Goal: Task Accomplishment & Management: Complete application form

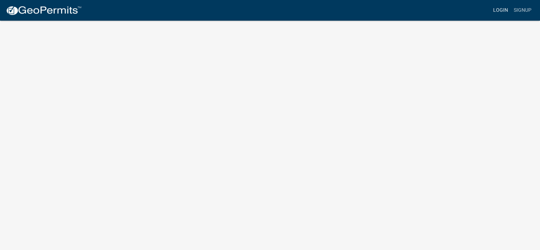
click at [500, 11] on link "Login" at bounding box center [500, 10] width 21 height 13
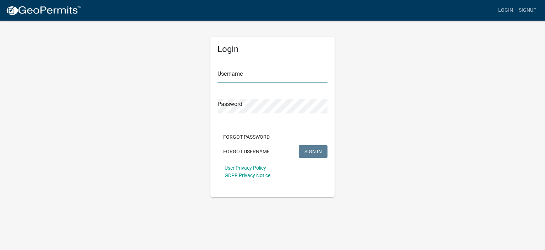
type input "Trader"
click at [218, 83] on div at bounding box center [218, 83] width 0 height 0
click at [273, 66] on div "Username Trader" at bounding box center [273, 71] width 110 height 25
click at [309, 150] on span "SIGN IN" at bounding box center [313, 151] width 17 height 6
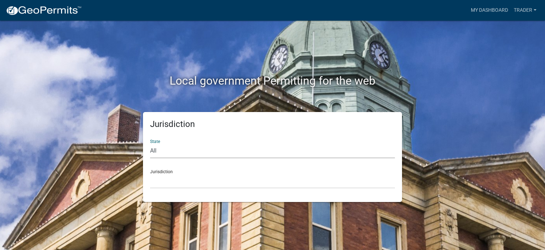
click at [183, 150] on select "All [US_STATE] [US_STATE] [US_STATE] [US_STATE] [US_STATE] [US_STATE] [US_STATE…" at bounding box center [272, 150] width 245 height 15
select select "[US_STATE]"
click at [150, 143] on select "All [US_STATE] [US_STATE] [US_STATE] [US_STATE] [US_STATE] [US_STATE] [US_STATE…" at bounding box center [272, 150] width 245 height 15
click at [181, 176] on select "City of [GEOGRAPHIC_DATA], [US_STATE] City of [GEOGRAPHIC_DATA], [US_STATE] Cit…" at bounding box center [272, 181] width 245 height 15
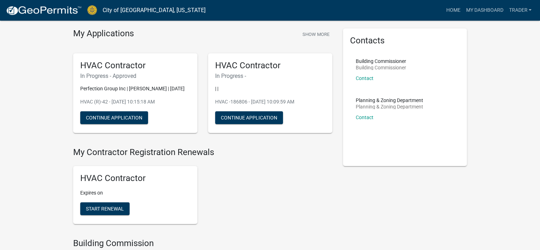
scroll to position [36, 0]
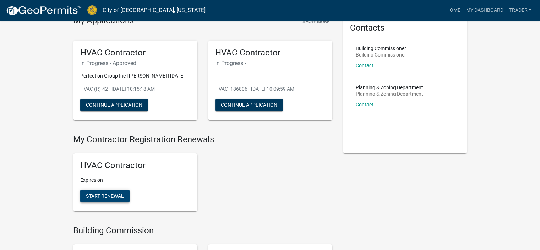
click at [101, 202] on button "Start Renewal" at bounding box center [104, 195] width 49 height 13
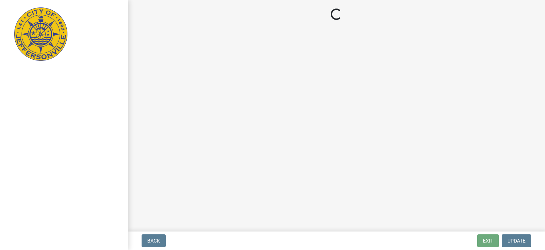
select select "OH"
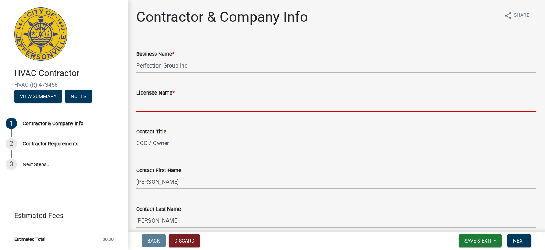
click at [176, 104] on input "Licensee Name *" at bounding box center [336, 104] width 401 height 15
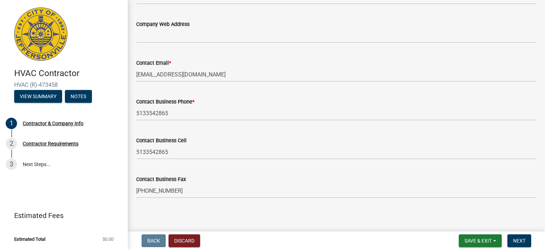
scroll to position [429, 0]
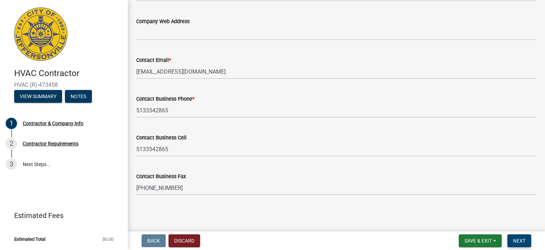
type input "[PERSON_NAME]"
click at [525, 238] on span "Next" at bounding box center [520, 241] width 12 height 6
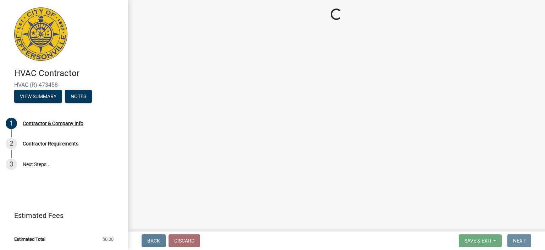
scroll to position [0, 0]
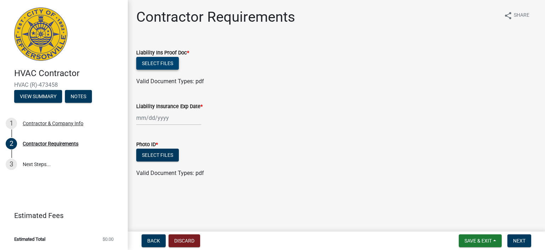
click at [165, 64] on button "Select files" at bounding box center [157, 63] width 43 height 13
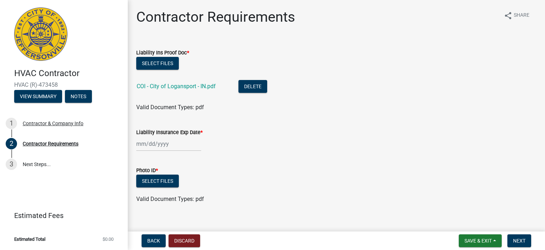
click at [162, 141] on div at bounding box center [168, 143] width 65 height 15
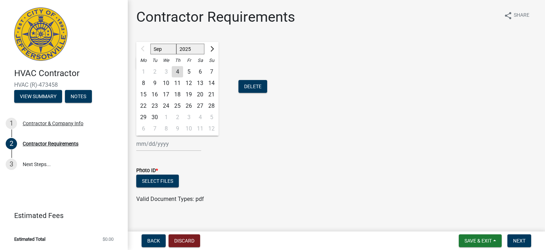
click at [195, 48] on select "2025 2026 2027 2028 2029 2030 2031 2032 2033 2034 2035 2036 2037 2038 2039 2040…" at bounding box center [190, 49] width 28 height 11
select select "2026"
click at [176, 44] on select "2025 2026 2027 2028 2029 2030 2031 2032 2033 2034 2035 2036 2037 2038 2039 2040…" at bounding box center [190, 49] width 28 height 11
click at [157, 71] on div "1" at bounding box center [154, 71] width 11 height 11
type input "[DATE]"
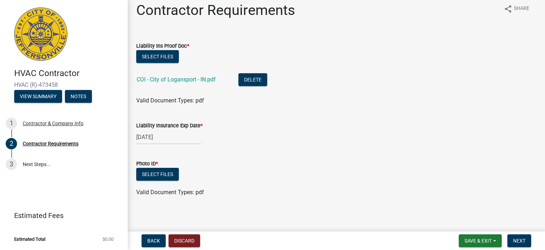
scroll to position [9, 0]
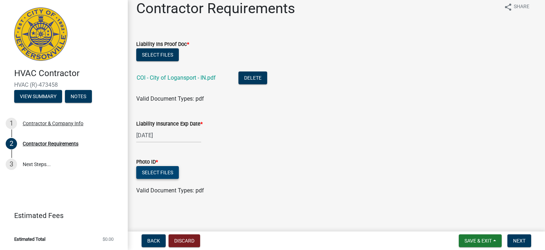
click at [162, 172] on button "Select files" at bounding box center [157, 172] width 43 height 13
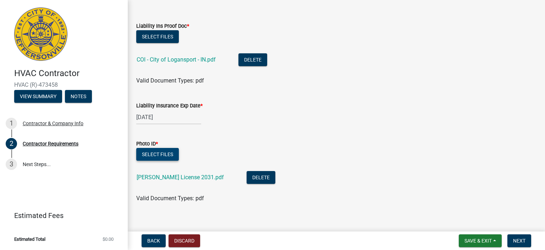
scroll to position [34, 0]
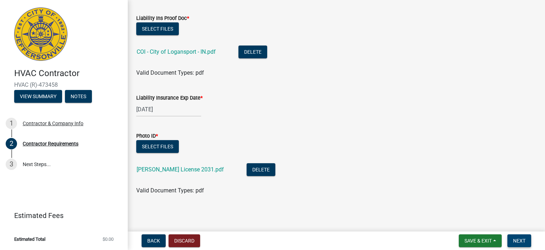
click at [516, 239] on span "Next" at bounding box center [520, 241] width 12 height 6
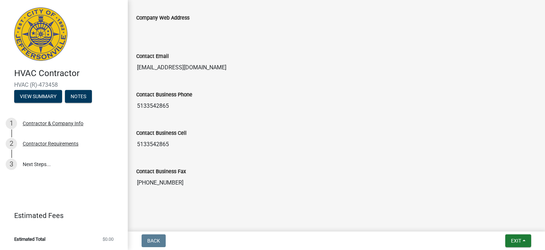
scroll to position [466, 0]
click at [526, 243] on button "Exit" at bounding box center [519, 240] width 26 height 13
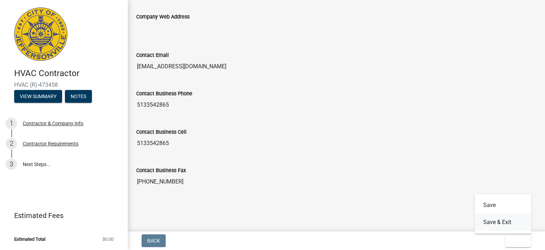
click at [491, 221] on button "Save & Exit" at bounding box center [503, 221] width 57 height 17
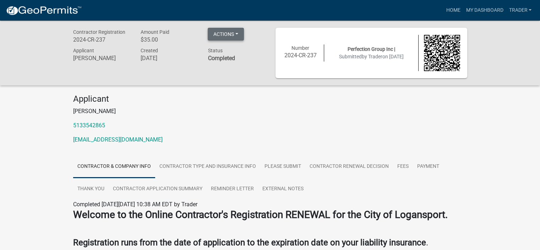
click at [236, 34] on button "Actions" at bounding box center [226, 34] width 36 height 13
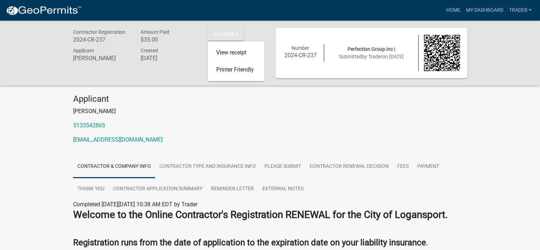
click at [193, 114] on p "William John Albrecht Jr." at bounding box center [270, 111] width 394 height 9
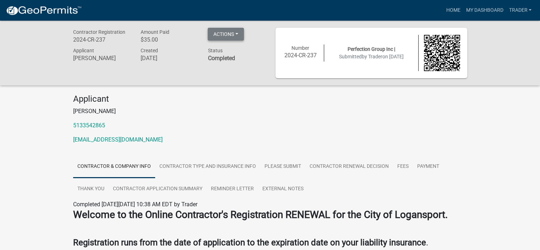
click at [240, 36] on button "Actions" at bounding box center [226, 34] width 36 height 13
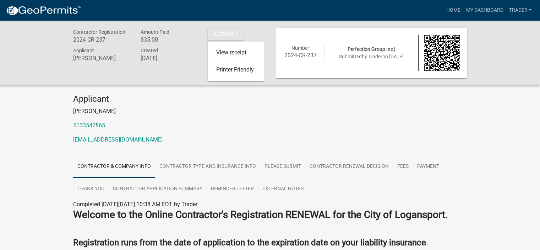
click at [185, 103] on h4 "Applicant" at bounding box center [270, 99] width 394 height 10
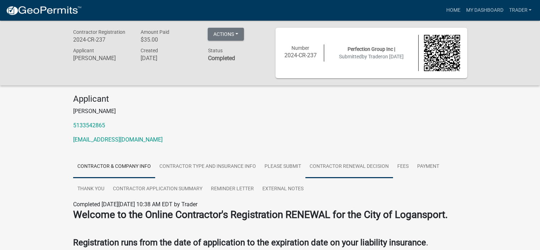
click at [343, 167] on link "Contractor Renewal Decision" at bounding box center [349, 166] width 88 height 23
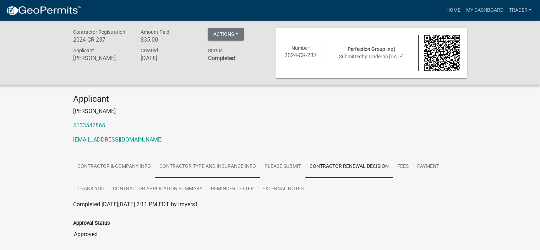
click at [213, 169] on link "Contractor Type and Insurance Info" at bounding box center [207, 166] width 105 height 23
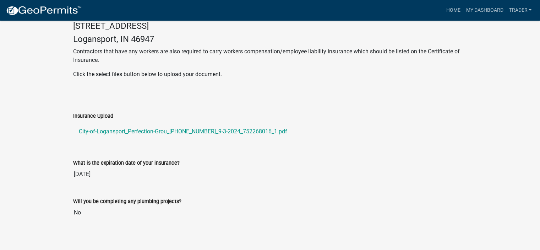
scroll to position [333, 0]
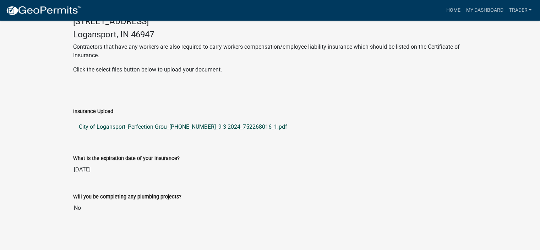
click at [185, 128] on link "City-of-Logansport_Perfection-Grou_24-25-INDY-PROF_9-3-2024_752268016_1.pdf" at bounding box center [270, 126] width 394 height 17
click at [374, 198] on div "Will you be completing any plumbing projects?" at bounding box center [270, 196] width 394 height 9
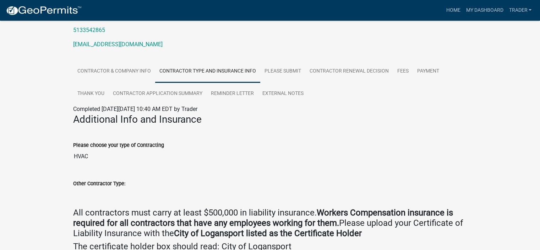
scroll to position [84, 0]
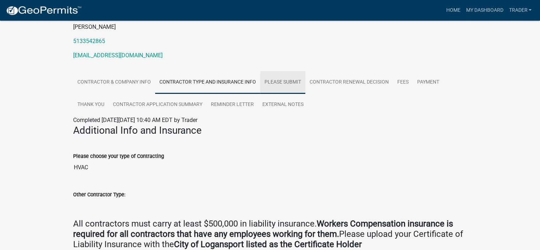
click at [279, 82] on link "Please Submit" at bounding box center [282, 82] width 45 height 23
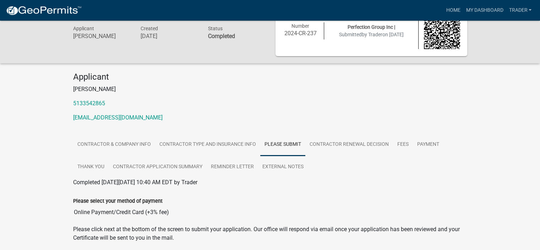
scroll to position [0, 0]
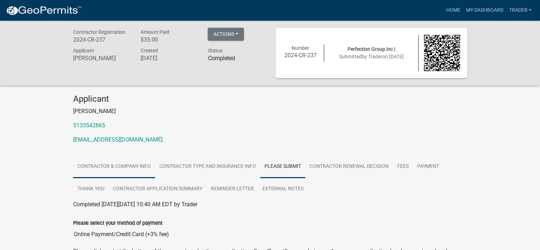
click at [126, 163] on link "Contractor & Company Info" at bounding box center [114, 166] width 82 height 23
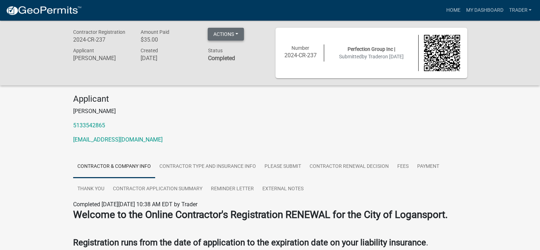
click at [233, 36] on button "Actions" at bounding box center [226, 34] width 36 height 13
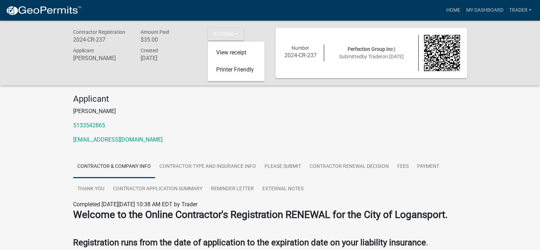
click at [184, 108] on p "William John Albrecht Jr." at bounding box center [270, 111] width 394 height 9
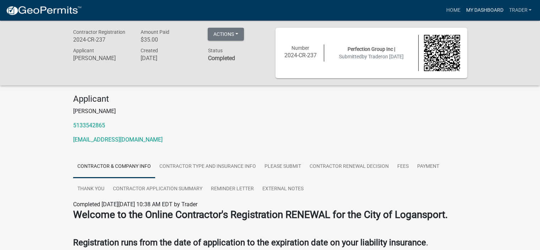
click at [482, 12] on link "My Dashboard" at bounding box center [484, 10] width 43 height 13
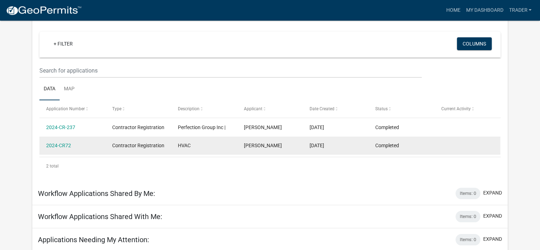
scroll to position [27, 0]
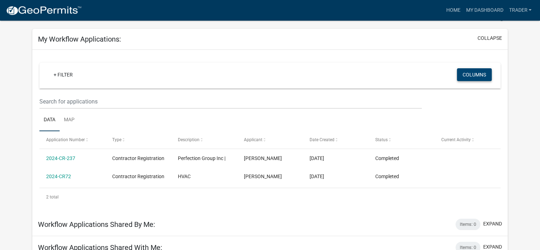
click at [482, 74] on button "Columns" at bounding box center [474, 74] width 35 height 13
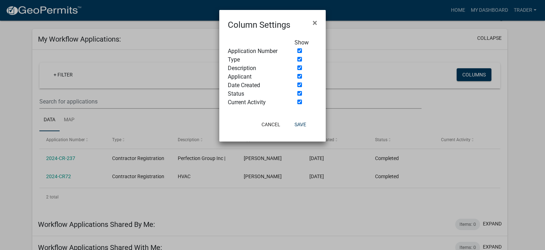
click at [402, 73] on ngb-modal-window "Column Settings × Show Application Number Type Description Applicant Date Creat…" at bounding box center [272, 125] width 545 height 250
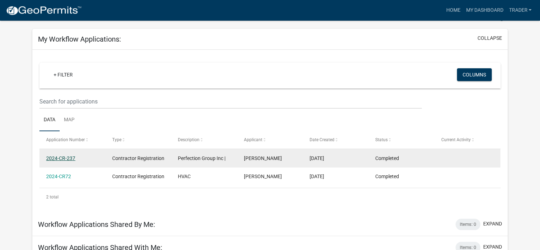
click at [59, 158] on link "2024-CR-237" at bounding box center [60, 158] width 29 height 6
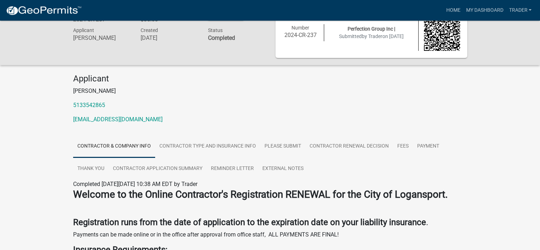
scroll to position [17, 0]
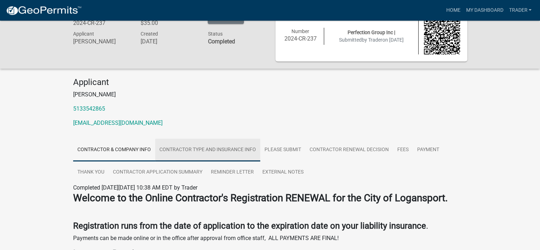
click at [207, 149] on link "Contractor Type and Insurance Info" at bounding box center [207, 149] width 105 height 23
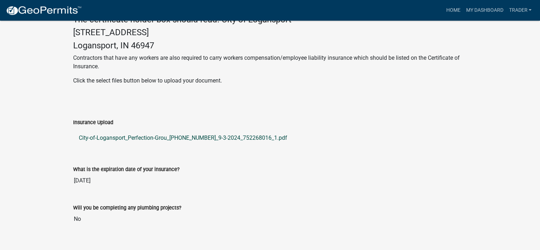
scroll to position [333, 0]
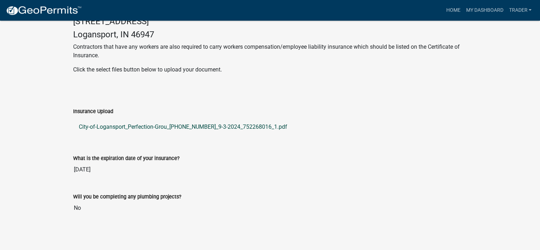
click at [223, 129] on link "City-of-Logansport_Perfection-Grou_24-25-INDY-PROF_9-3-2024_752268016_1.pdf" at bounding box center [270, 126] width 394 height 17
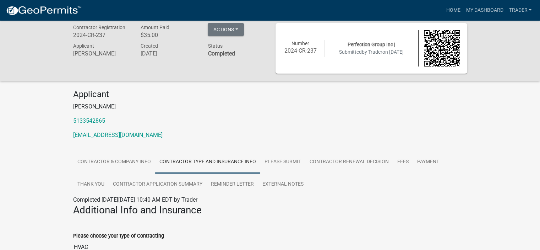
scroll to position [0, 0]
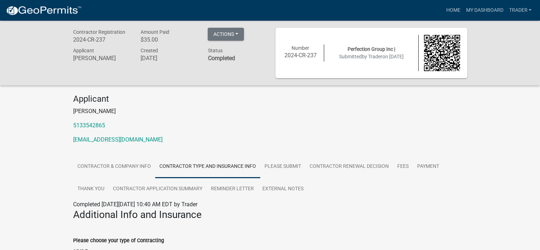
click at [439, 53] on img at bounding box center [442, 53] width 36 height 36
click at [123, 140] on link "[EMAIL_ADDRESS][DOMAIN_NAME]" at bounding box center [117, 139] width 89 height 7
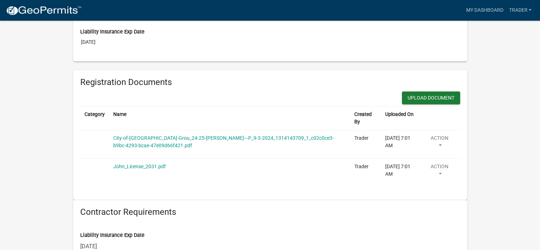
scroll to position [249, 0]
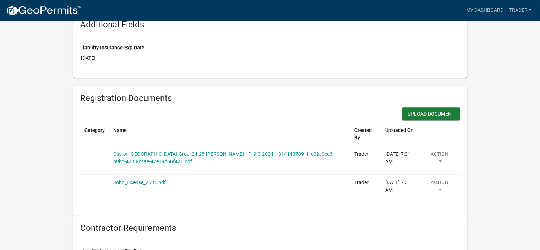
click at [256, 93] on h6 "Registration Documents" at bounding box center [270, 98] width 380 height 10
click at [424, 113] on button "Upload Document" at bounding box center [431, 113] width 58 height 13
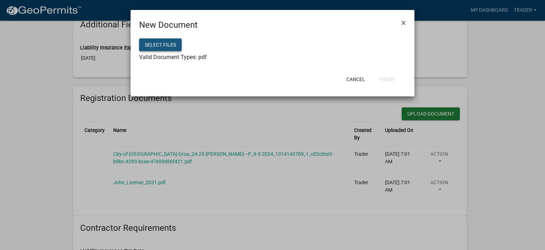
click at [161, 47] on button "Select files" at bounding box center [160, 44] width 43 height 13
click at [298, 119] on ngb-modal-window "New Document × Select files Valid Document Types: pdf Cancel Finish" at bounding box center [272, 125] width 545 height 250
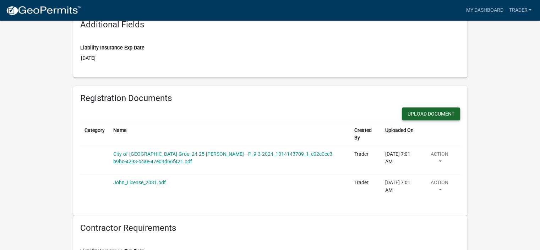
click at [432, 115] on button "Upload Document" at bounding box center [431, 113] width 58 height 13
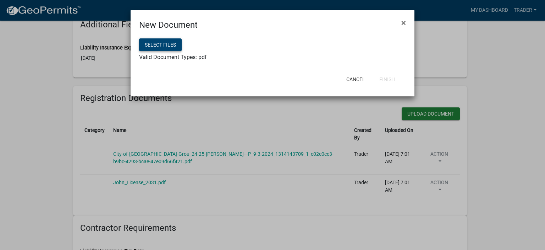
click at [159, 43] on button "Select files" at bounding box center [160, 44] width 43 height 13
click at [156, 47] on button "Select files" at bounding box center [160, 44] width 43 height 13
click at [389, 81] on button "Finish" at bounding box center [387, 79] width 27 height 13
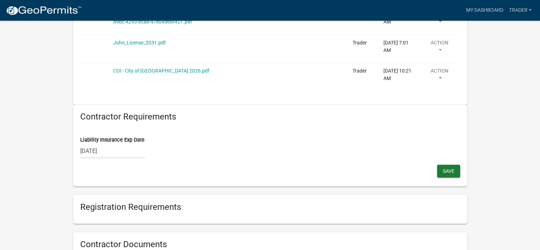
scroll to position [391, 0]
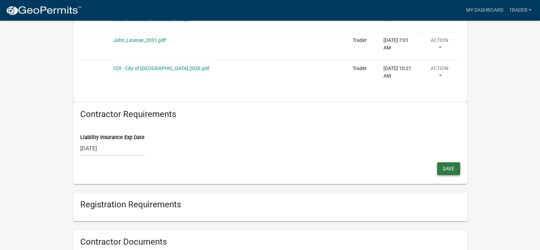
click at [444, 168] on span "Save" at bounding box center [449, 168] width 12 height 6
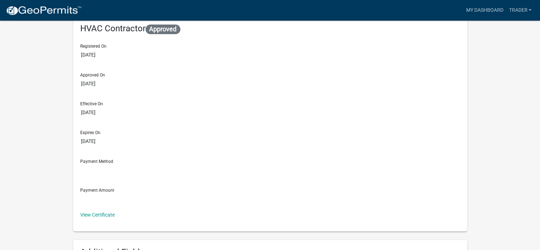
scroll to position [0, 0]
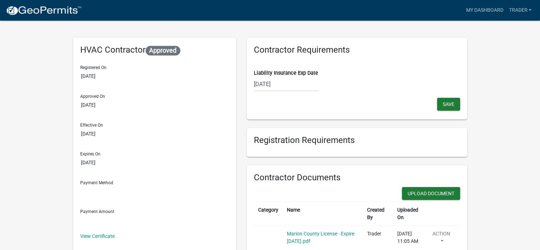
click at [299, 103] on div "Contractor Requirements Liability Insurance Exp Date 09/01/2026 Save" at bounding box center [357, 79] width 221 height 82
select select "9"
select select "2026"
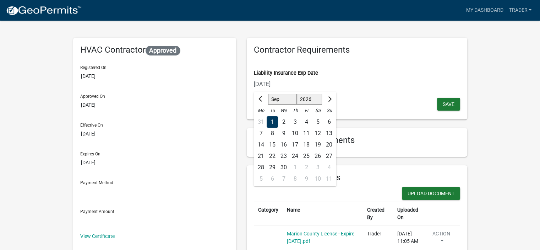
click at [293, 86] on div "09/01/2026 Jan Feb Mar Apr May Jun Jul Aug Sep Oct Nov Dec 2025 2026 2027 2028 …" at bounding box center [286, 84] width 65 height 15
click at [371, 86] on div "09/01/2026 Jan Feb Mar Apr May Jun Jul Aug Sep Oct Nov Dec 2025 2026 2027 2028 …" at bounding box center [357, 84] width 206 height 15
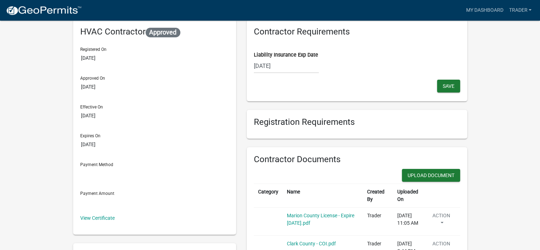
scroll to position [107, 0]
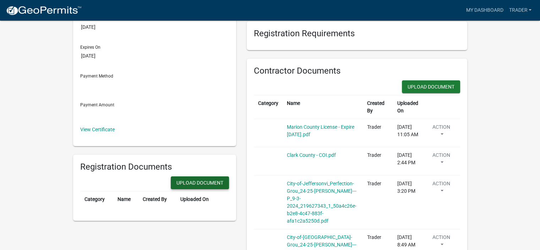
click at [188, 182] on button "Upload Document" at bounding box center [200, 182] width 58 height 13
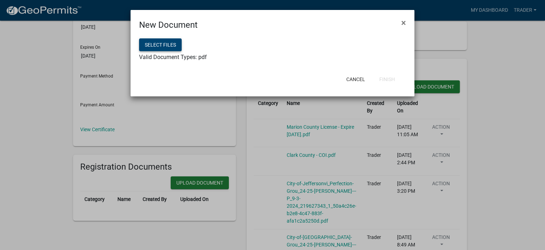
click at [167, 47] on button "Select files" at bounding box center [160, 44] width 43 height 13
click at [162, 43] on button "Select files" at bounding box center [160, 44] width 43 height 13
click at [391, 80] on button "Finish" at bounding box center [387, 79] width 27 height 13
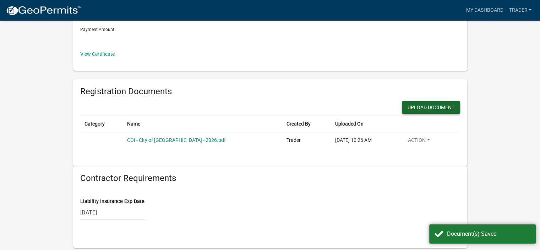
scroll to position [213, 0]
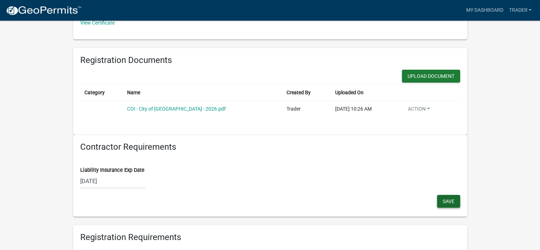
click at [443, 201] on span "Save" at bounding box center [449, 201] width 12 height 6
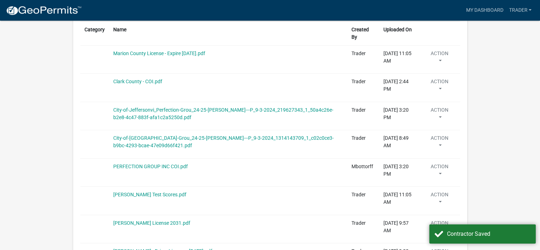
scroll to position [568, 0]
